Goal: Task Accomplishment & Management: Manage account settings

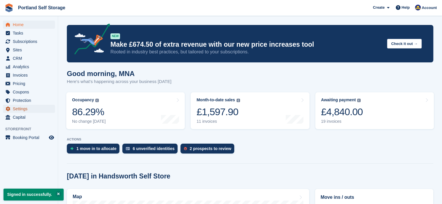
click at [22, 109] on span "Settings" at bounding box center [30, 109] width 35 height 8
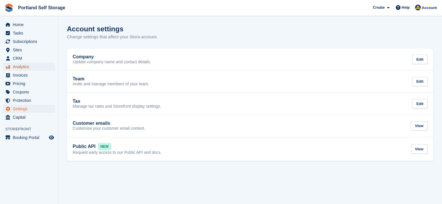
click at [17, 68] on span "Analytics" at bounding box center [30, 67] width 35 height 8
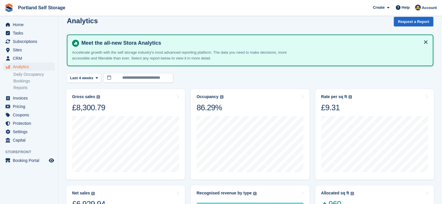
scroll to position [9, 0]
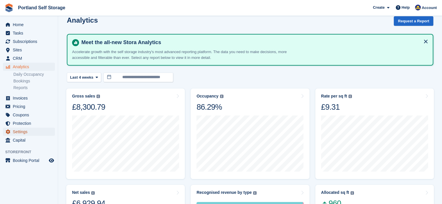
click at [18, 129] on span "Settings" at bounding box center [30, 132] width 35 height 8
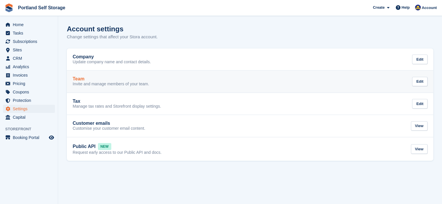
click at [95, 78] on div "Team" at bounding box center [111, 78] width 76 height 5
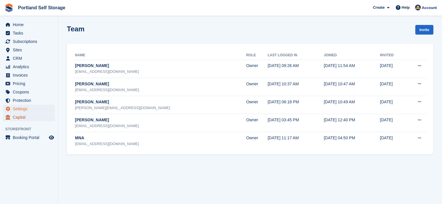
click at [16, 118] on span "Capital" at bounding box center [30, 117] width 35 height 8
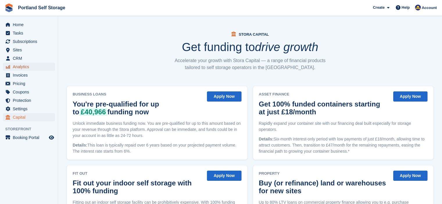
click at [19, 68] on span "Analytics" at bounding box center [30, 67] width 35 height 8
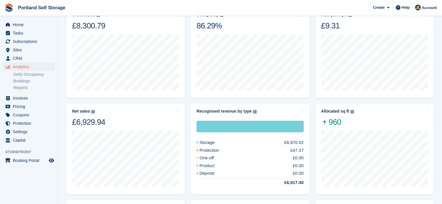
scroll to position [10, 0]
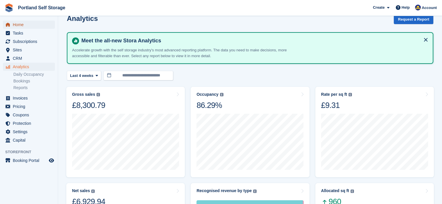
click at [23, 25] on span "Home" at bounding box center [30, 25] width 35 height 8
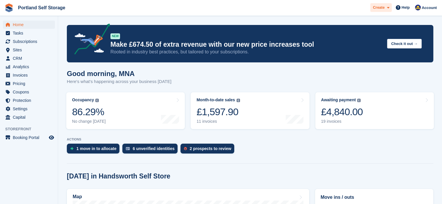
click at [389, 7] on icon at bounding box center [388, 8] width 2 height 4
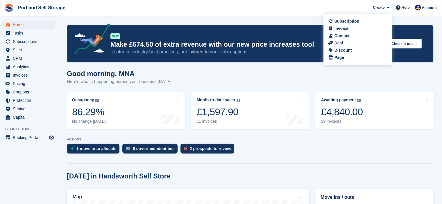
click at [292, 78] on div "Good morning, MNA Here's what's happening across your business [DATE]" at bounding box center [250, 81] width 366 height 22
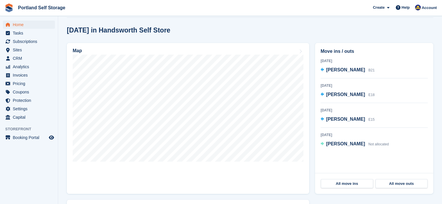
scroll to position [143, 0]
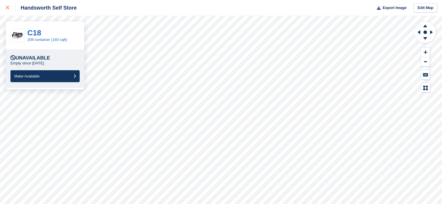
click at [8, 8] on icon at bounding box center [7, 7] width 3 height 3
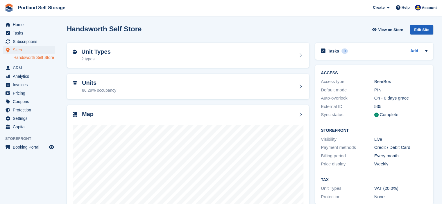
click at [425, 31] on div "Edit Site" at bounding box center [421, 30] width 23 height 10
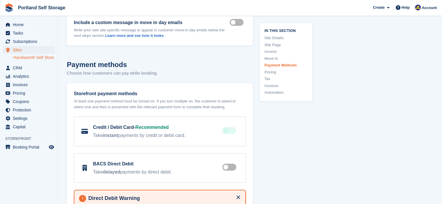
scroll to position [1941, 0]
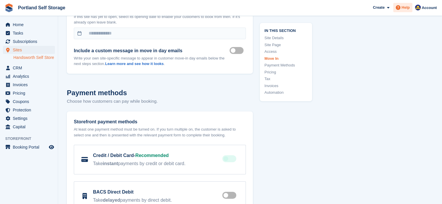
click at [401, 8] on span at bounding box center [398, 7] width 7 height 7
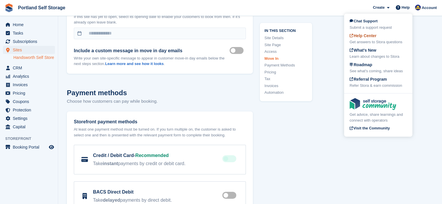
click at [379, 35] on div "Help Center Get answers to Stora questions" at bounding box center [377, 39] width 57 height 12
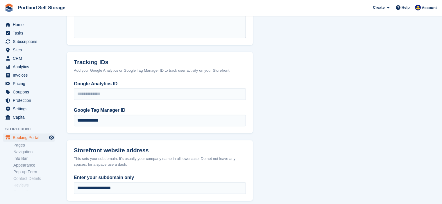
scroll to position [278, 0]
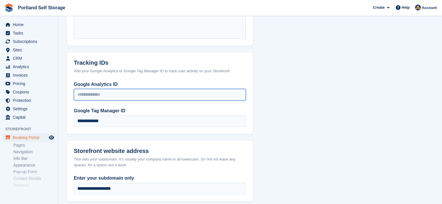
click at [126, 97] on input "Google Analytics ID" at bounding box center [160, 95] width 172 height 12
paste input "**********"
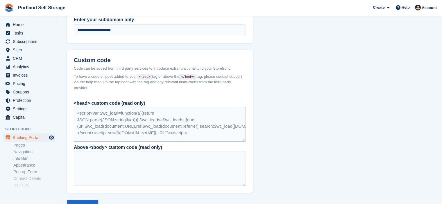
scroll to position [2, 0]
type input "**********"
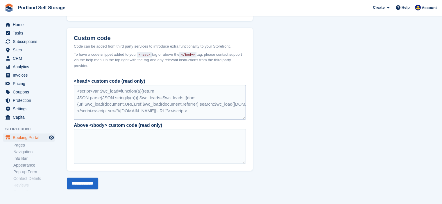
click at [224, 107] on div "<script>var $wc_load=function(a){return JSON.parse(JSON.stringify(a))},$wc_lead…" at bounding box center [160, 102] width 172 height 35
click at [221, 109] on div "<script>var $wc_load=function(a){return JSON.parse(JSON.stringify(a))},$wc_lead…" at bounding box center [160, 102] width 172 height 35
click at [175, 101] on div "<script>var $wc_load=function(a){return JSON.parse(JSON.stringify(a))},$wc_lead…" at bounding box center [160, 102] width 172 height 35
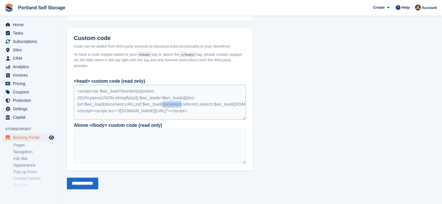
click at [175, 101] on div "<script>var $wc_load=function(a){return JSON.parse(JSON.stringify(a))},$wc_lead…" at bounding box center [160, 102] width 172 height 35
click at [121, 100] on div "<script>var $wc_load=function(a){return JSON.parse(JSON.stringify(a))},$wc_lead…" at bounding box center [160, 102] width 172 height 35
click at [130, 99] on div "<script>var $wc_load=function(a){return JSON.parse(JSON.stringify(a))},$wc_lead…" at bounding box center [160, 102] width 172 height 35
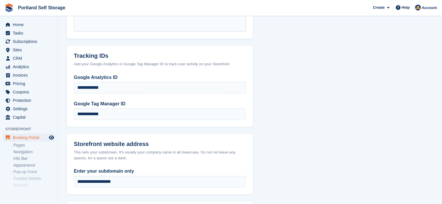
scroll to position [285, 0]
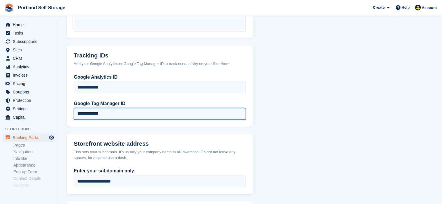
click at [144, 111] on input "**********" at bounding box center [160, 114] width 172 height 12
paste input "text"
type input "**********"
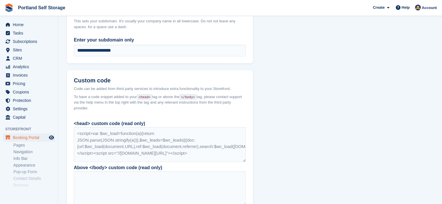
scroll to position [458, 0]
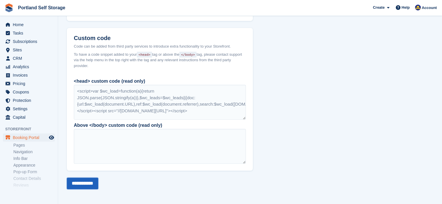
click at [81, 183] on input "**********" at bounding box center [82, 184] width 31 height 12
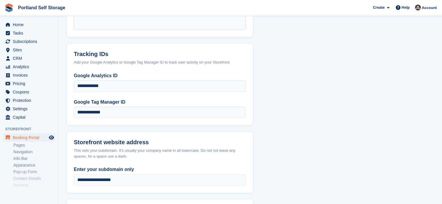
scroll to position [287, 0]
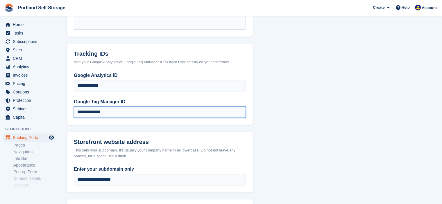
click at [154, 111] on input "**********" at bounding box center [160, 112] width 172 height 12
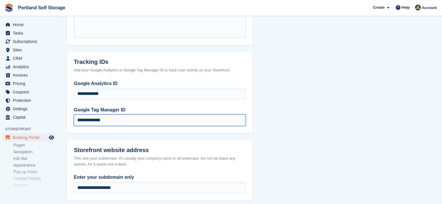
scroll to position [279, 0]
paste input "text"
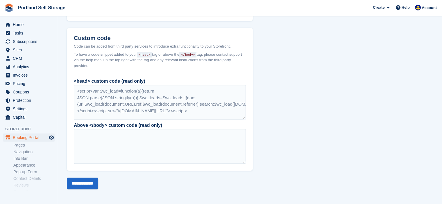
scroll to position [2, 0]
type input "**********"
click at [87, 181] on input "**********" at bounding box center [82, 184] width 31 height 12
